Goal: Communication & Community: Answer question/provide support

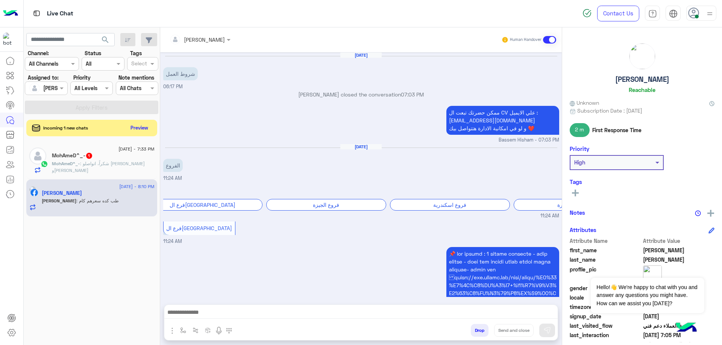
scroll to position [672, 0]
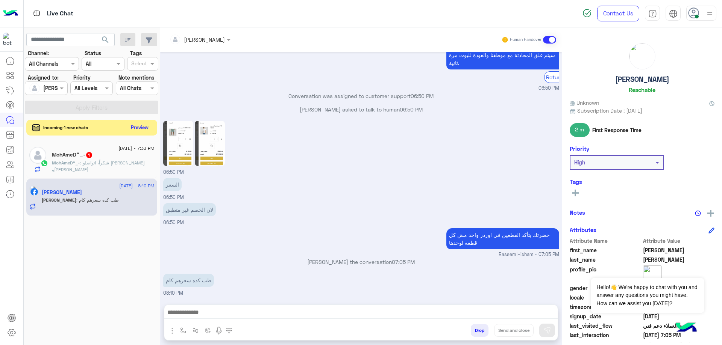
click at [148, 129] on button "Preview" at bounding box center [139, 128] width 23 height 10
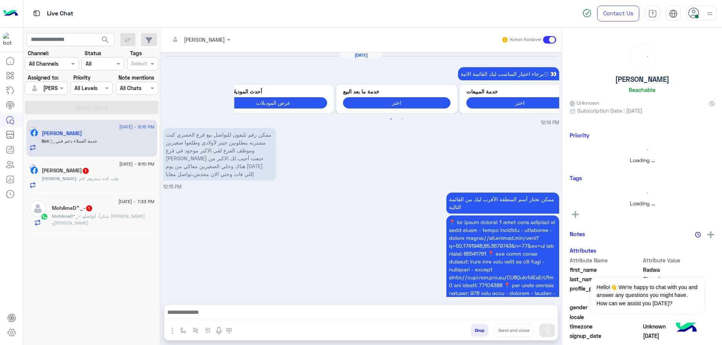
scroll to position [846, 0]
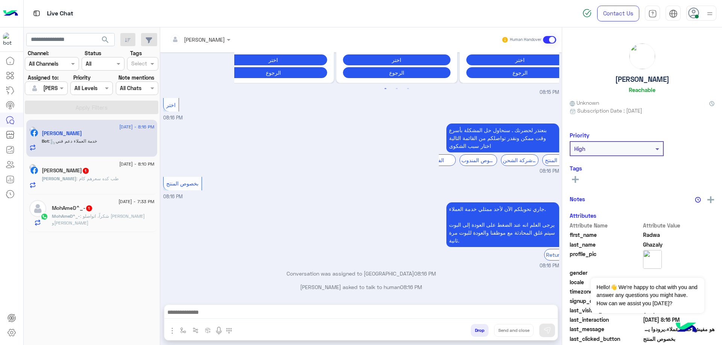
click at [116, 219] on span ": شكراً، اتواصلو [PERSON_NAME] و[PERSON_NAME]" at bounding box center [98, 219] width 93 height 12
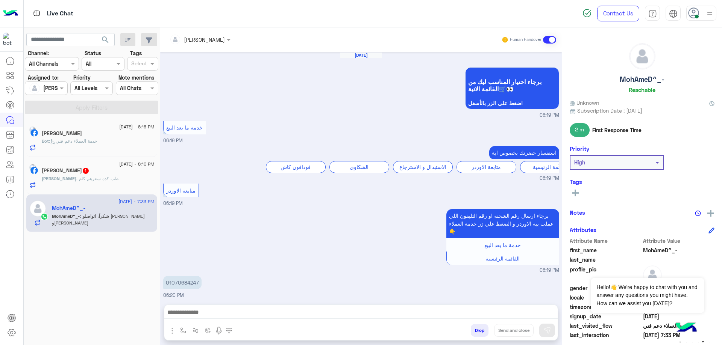
scroll to position [483, 0]
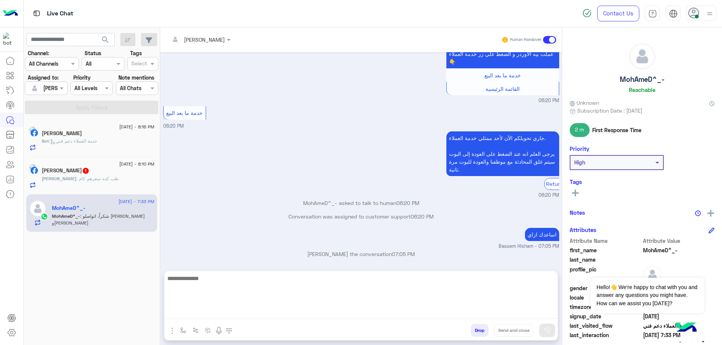
click at [406, 310] on textarea at bounding box center [360, 296] width 393 height 45
type textarea "**********"
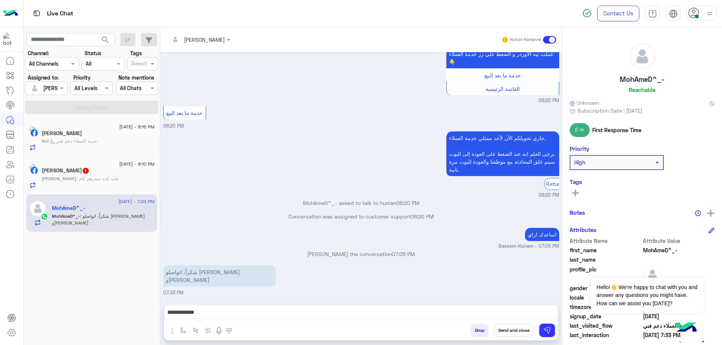
click at [630, 83] on h5 "MohAmeD^_-" at bounding box center [641, 79] width 45 height 9
copy h5 "MohAmeD^_-"
click at [515, 331] on button "Send and close" at bounding box center [513, 330] width 39 height 13
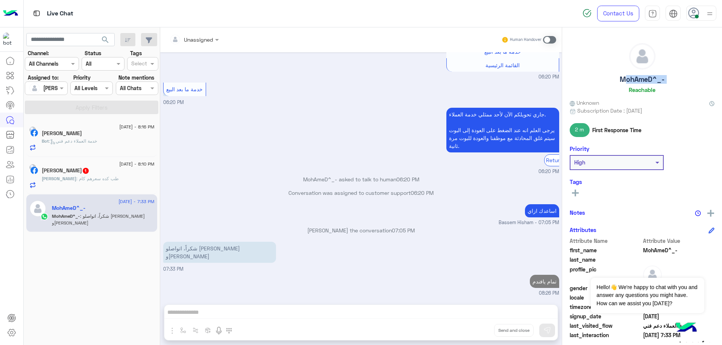
scroll to position [520, 0]
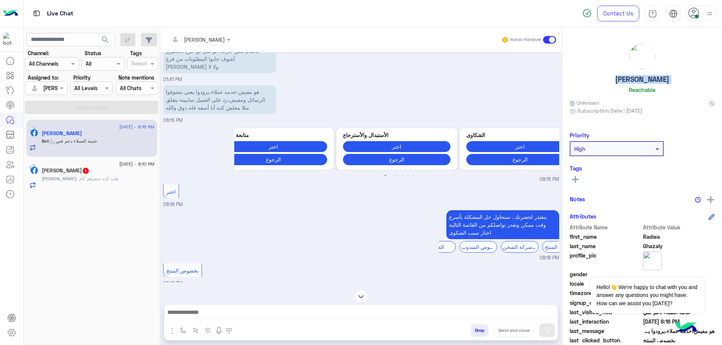
scroll to position [95, 0]
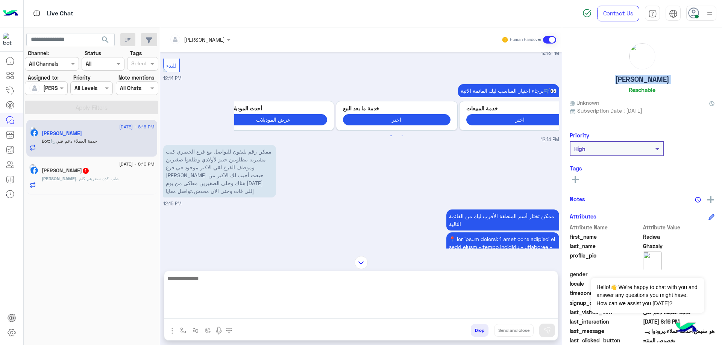
click at [232, 313] on textarea at bounding box center [360, 296] width 393 height 45
type textarea "*"
paste textarea "**********"
type textarea "**********"
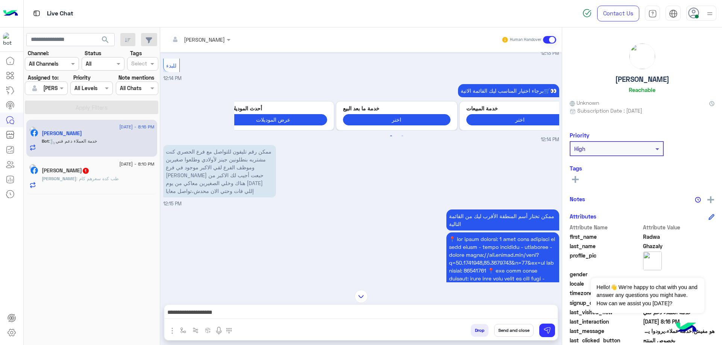
click at [633, 80] on h5 "[PERSON_NAME]" at bounding box center [642, 79] width 54 height 9
copy h5 "[PERSON_NAME]"
click at [515, 327] on button "Send and close" at bounding box center [513, 330] width 39 height 13
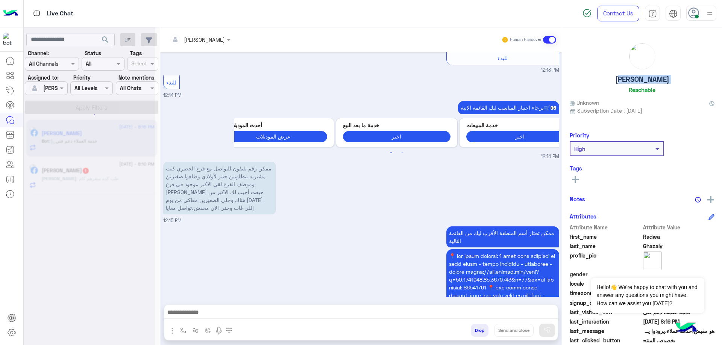
scroll to position [1007, 0]
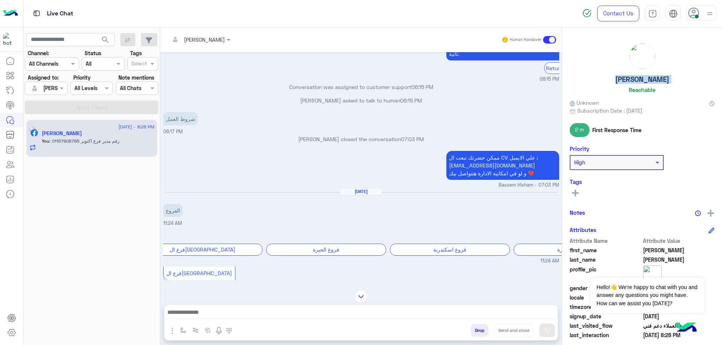
scroll to position [706, 0]
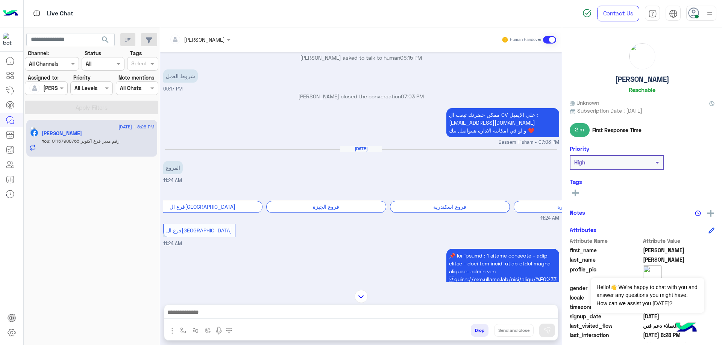
click at [82, 133] on h5 "[PERSON_NAME]" at bounding box center [62, 133] width 40 height 6
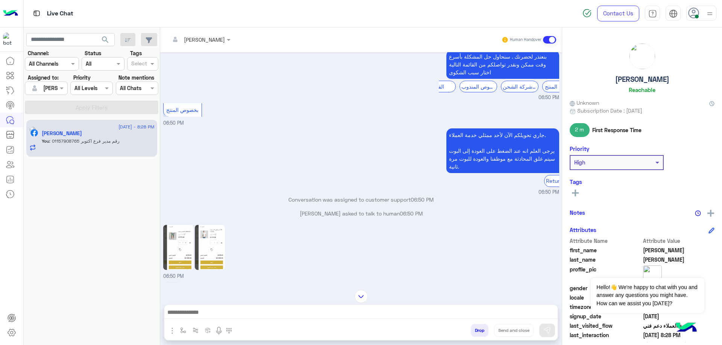
scroll to position [1369, 0]
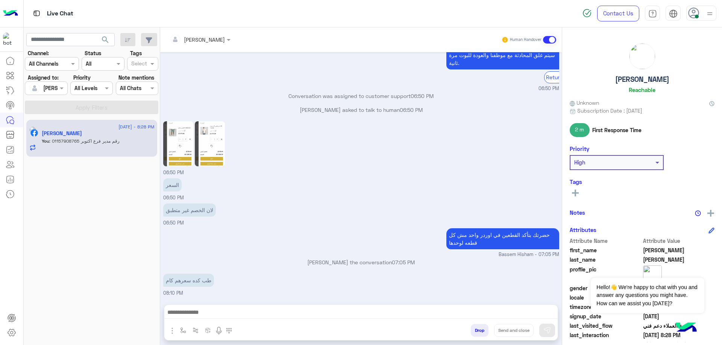
click at [204, 40] on input "text" at bounding box center [190, 40] width 41 height 8
click at [211, 89] on div "[PERSON_NAME]" at bounding box center [212, 90] width 41 height 8
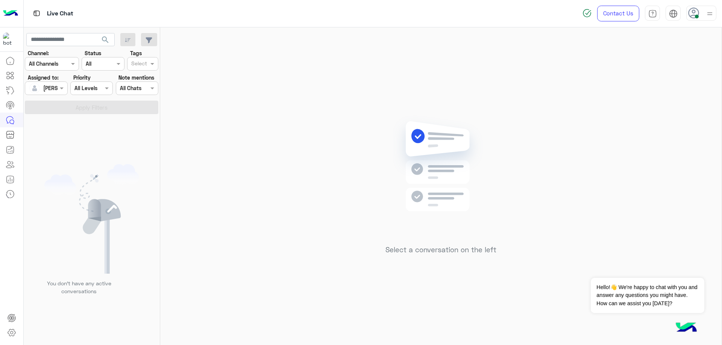
click at [54, 84] on div at bounding box center [46, 88] width 42 height 9
click at [67, 111] on span "[PERSON_NAME]" at bounding box center [67, 109] width 41 height 6
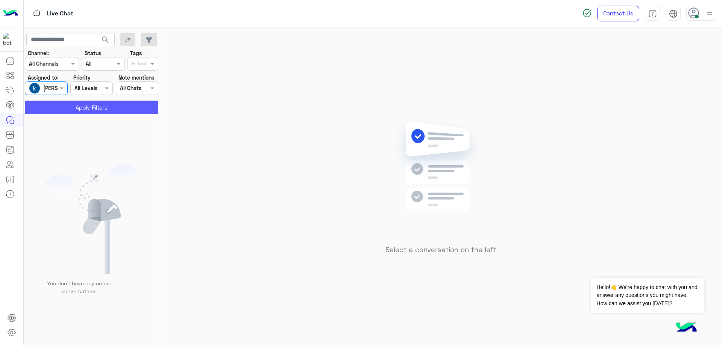
click at [87, 107] on button "Apply Filters" at bounding box center [91, 108] width 133 height 14
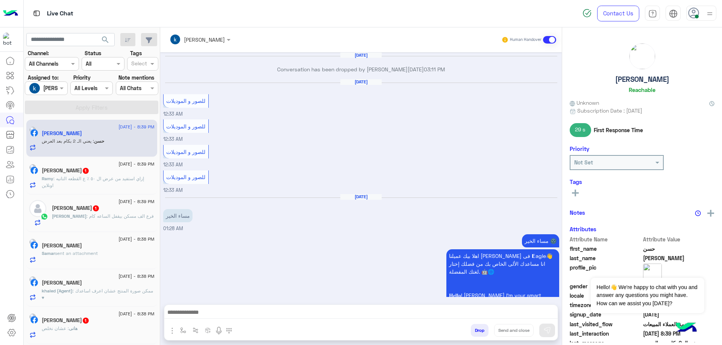
scroll to position [580, 0]
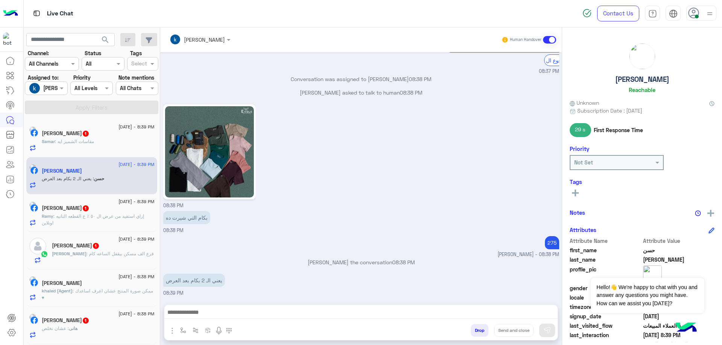
click at [112, 324] on div "[PERSON_NAME] 1" at bounding box center [98, 322] width 113 height 8
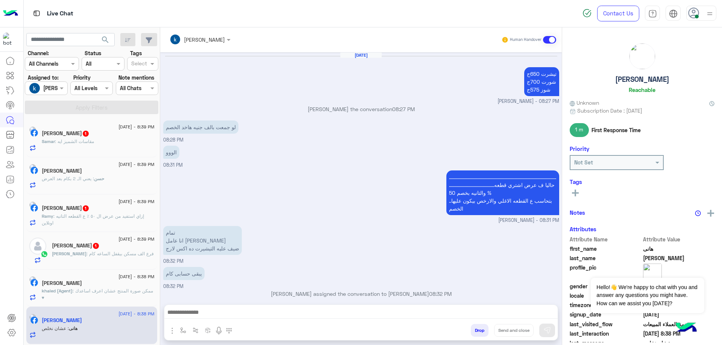
scroll to position [374, 0]
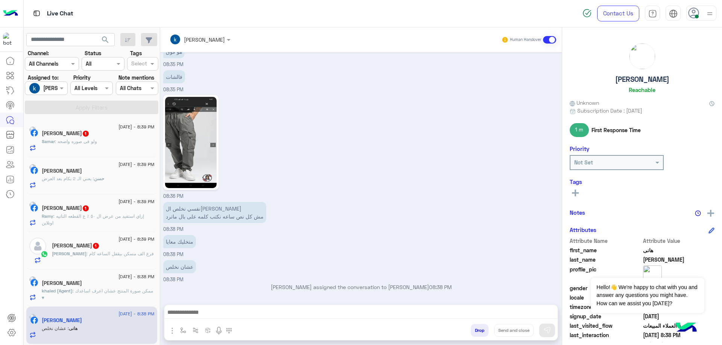
click at [44, 90] on input "text" at bounding box center [37, 89] width 17 height 8
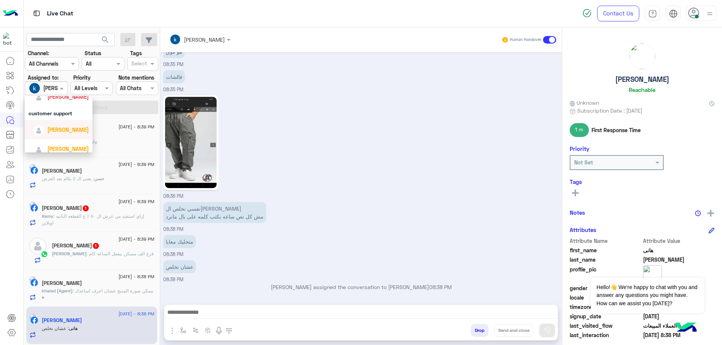
click at [61, 128] on span "[PERSON_NAME]" at bounding box center [67, 130] width 41 height 6
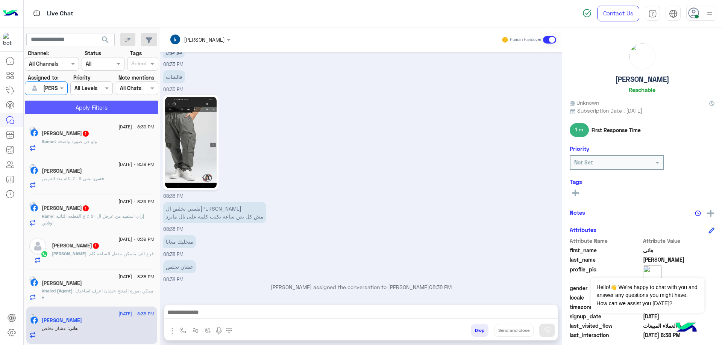
click at [98, 109] on button "Apply Filters" at bounding box center [91, 108] width 133 height 14
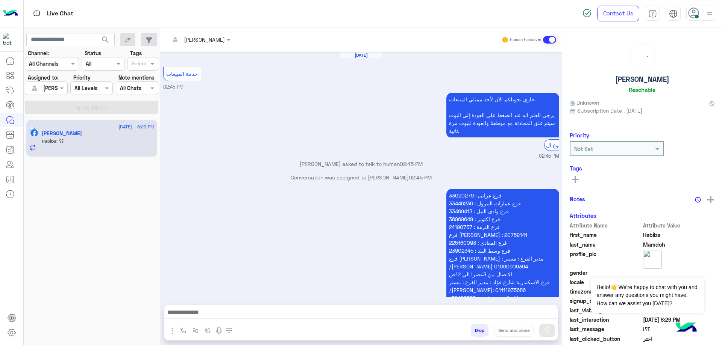
scroll to position [622, 0]
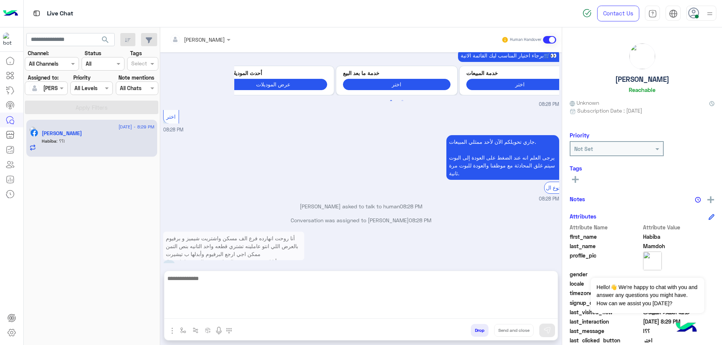
click at [309, 314] on textarea at bounding box center [360, 296] width 393 height 45
type textarea "****"
drag, startPoint x: 223, startPoint y: 278, endPoint x: 228, endPoint y: 270, distance: 9.0
click at [223, 278] on textarea at bounding box center [360, 296] width 393 height 45
paste textarea "**********"
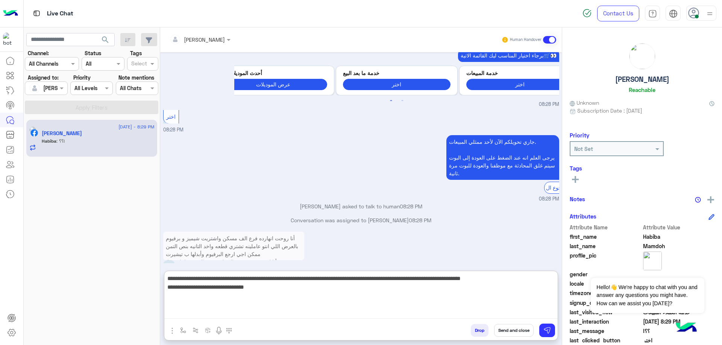
drag, startPoint x: 450, startPoint y: 287, endPoint x: 545, endPoint y: 288, distance: 95.5
click at [545, 288] on textarea "**********" at bounding box center [360, 296] width 393 height 45
type textarea "**********"
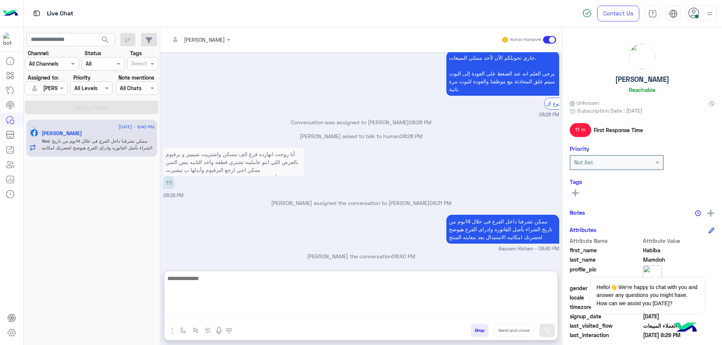
scroll to position [710, 0]
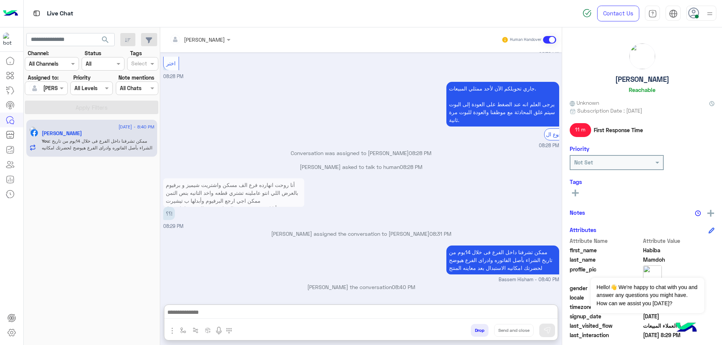
click at [634, 80] on h5 "[PERSON_NAME]" at bounding box center [642, 79] width 54 height 9
click at [635, 80] on h5 "[PERSON_NAME]" at bounding box center [642, 79] width 54 height 9
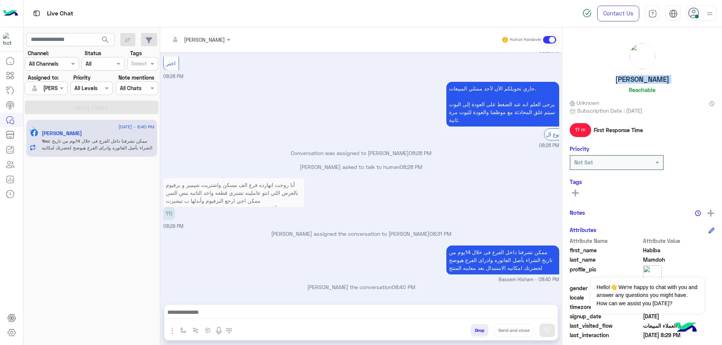
copy h5 "[PERSON_NAME]"
click at [479, 334] on button "Drop" at bounding box center [480, 330] width 18 height 13
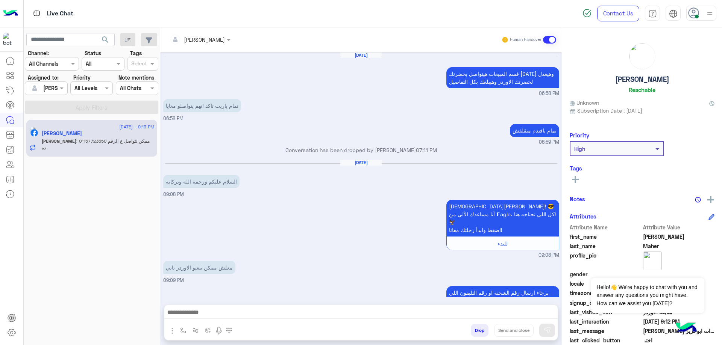
scroll to position [645, 0]
